Goal: Information Seeking & Learning: Learn about a topic

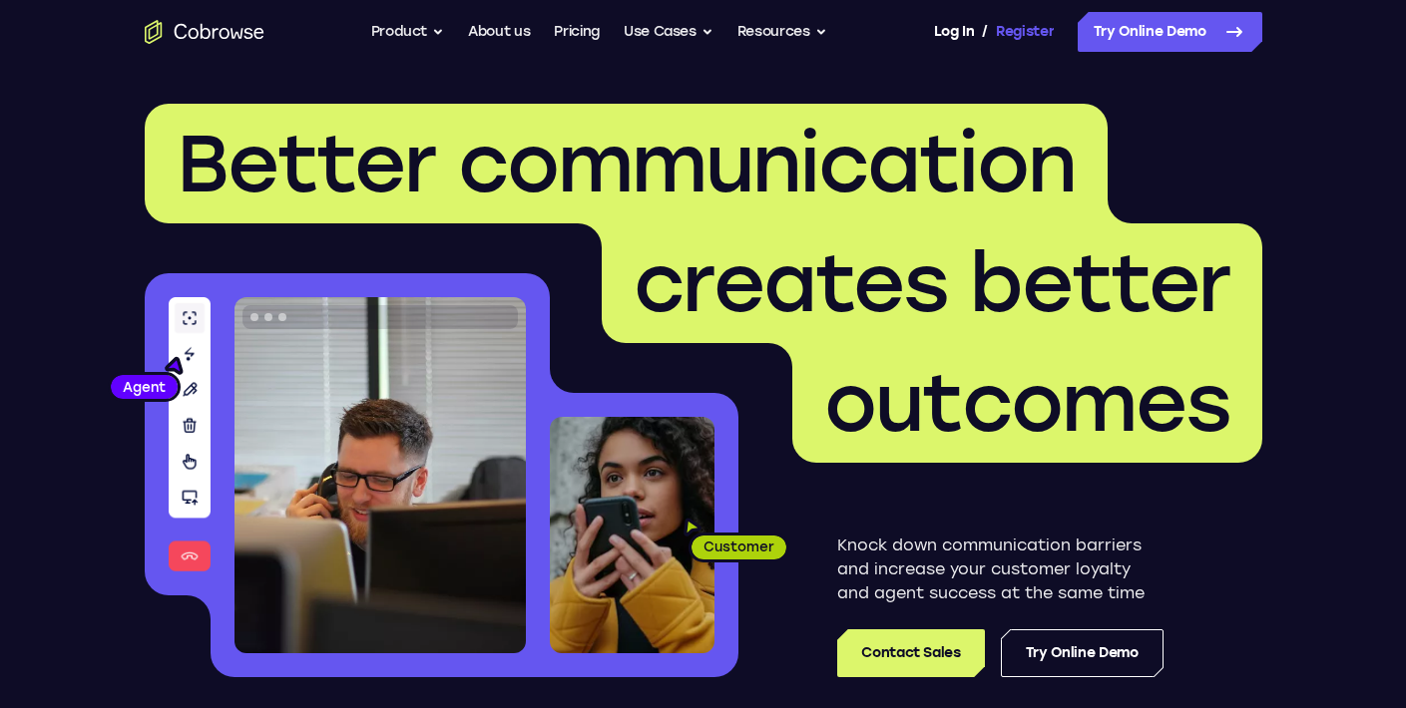
click at [1020, 34] on link "Register" at bounding box center [1025, 32] width 58 height 40
click at [481, 31] on link "About us" at bounding box center [499, 32] width 62 height 40
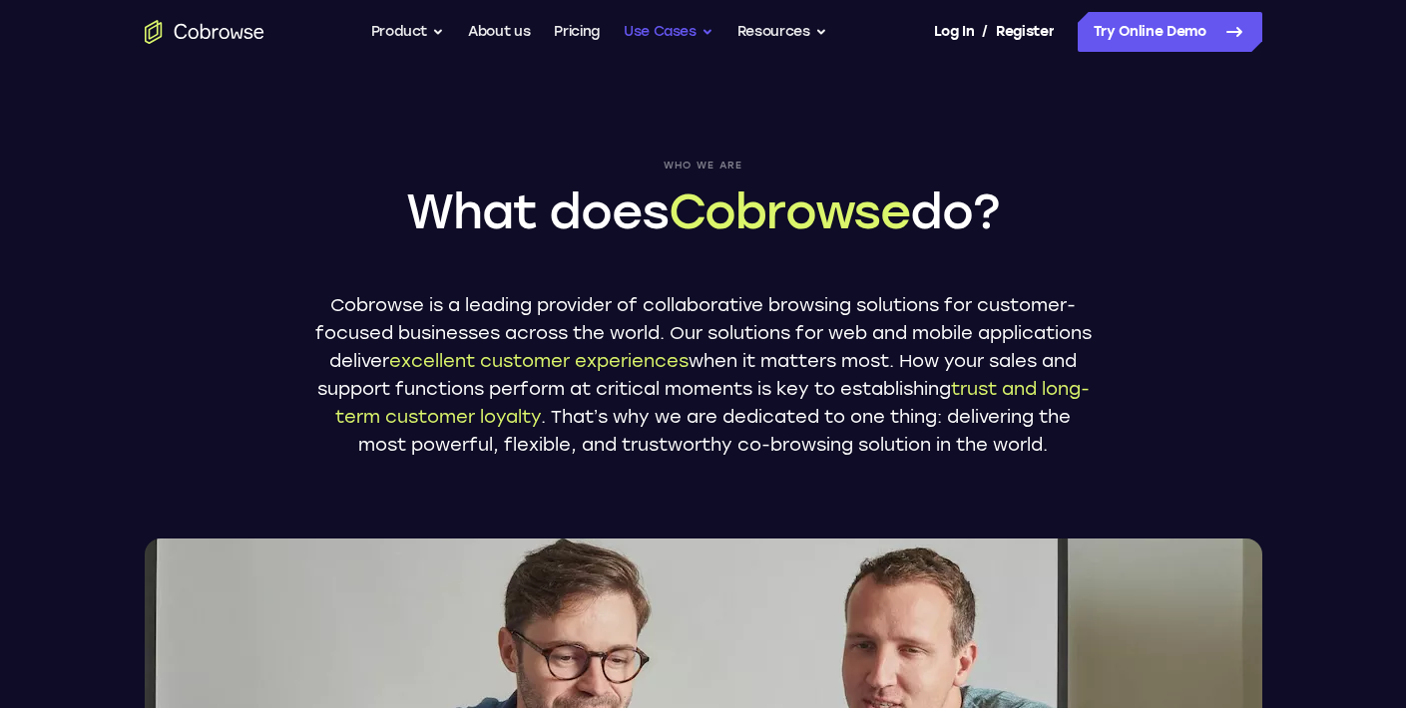
click at [695, 35] on button "Use Cases" at bounding box center [669, 32] width 90 height 40
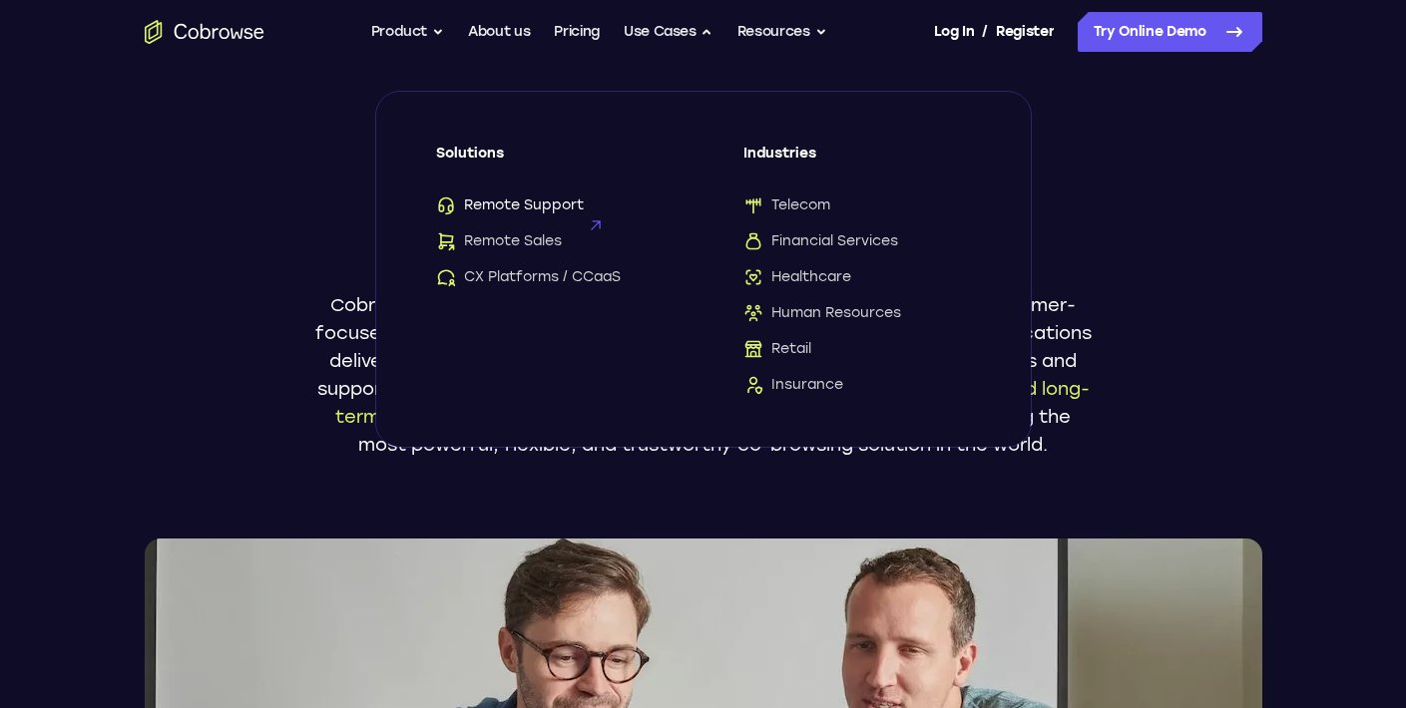
click at [516, 209] on span "Remote Support" at bounding box center [510, 206] width 148 height 20
